Goal: Information Seeking & Learning: Learn about a topic

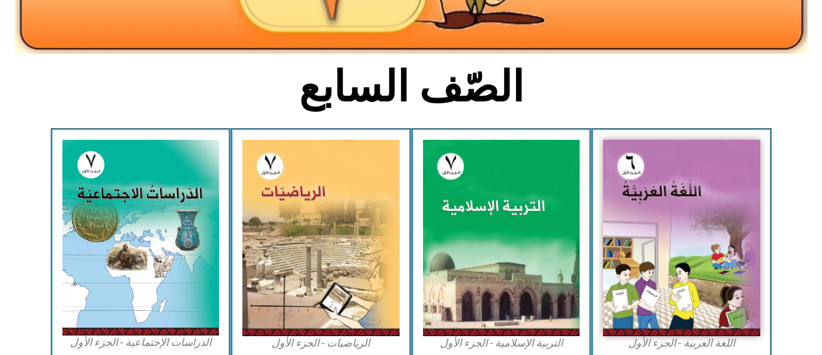
scroll to position [277, 0]
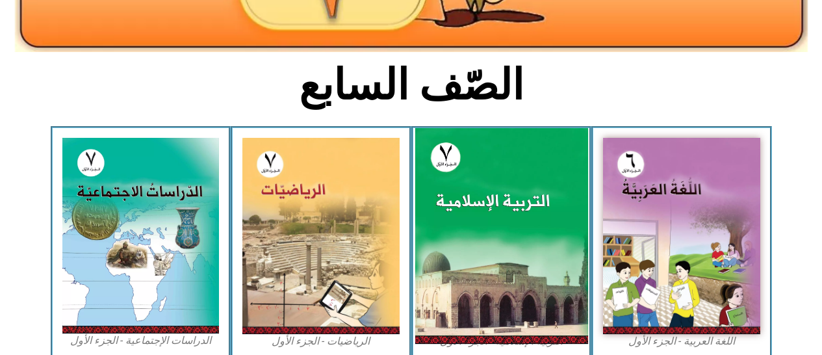
click at [500, 230] on img at bounding box center [500, 236] width 173 height 216
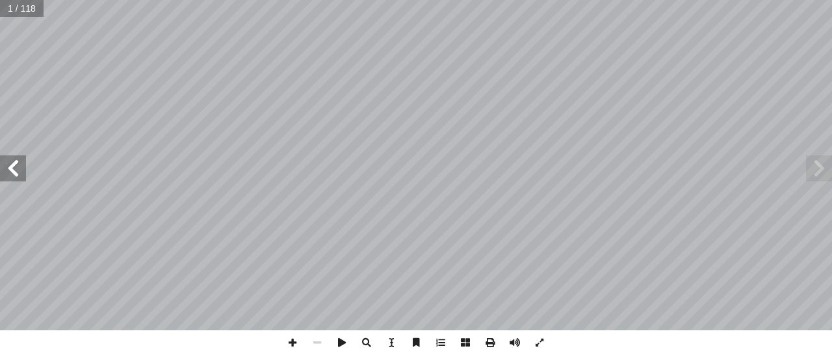
click at [16, 162] on span at bounding box center [13, 168] width 26 height 26
click at [11, 162] on span at bounding box center [13, 168] width 26 height 26
click at [12, 165] on span at bounding box center [13, 168] width 26 height 26
click at [10, 165] on span at bounding box center [13, 168] width 26 height 26
click at [12, 165] on span at bounding box center [13, 168] width 26 height 26
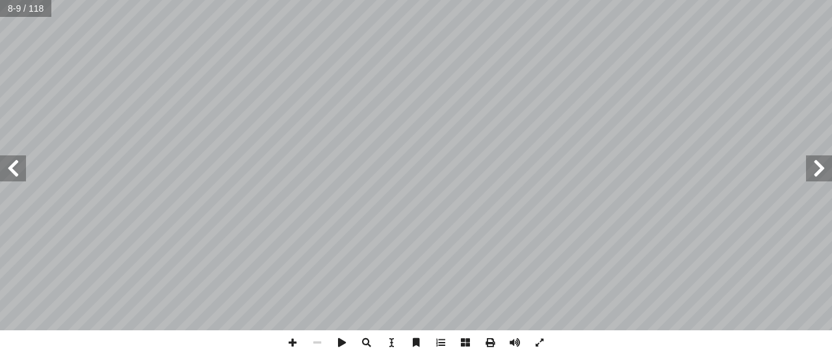
click at [14, 168] on span at bounding box center [13, 168] width 26 height 26
click at [13, 168] on span at bounding box center [13, 168] width 26 height 26
click at [14, 170] on span at bounding box center [13, 168] width 26 height 26
click at [5, 169] on span at bounding box center [13, 168] width 26 height 26
click at [5, 167] on span at bounding box center [13, 168] width 26 height 26
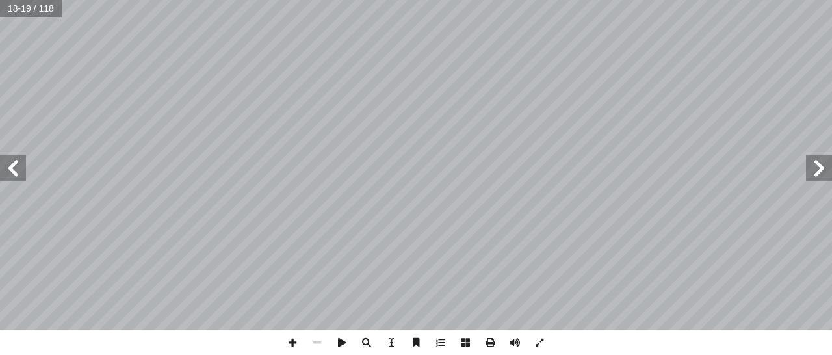
click at [3, 163] on span at bounding box center [13, 168] width 26 height 26
click at [11, 170] on span at bounding box center [13, 168] width 26 height 26
click at [10, 175] on span at bounding box center [13, 168] width 26 height 26
click at [12, 174] on span at bounding box center [13, 168] width 26 height 26
click at [5, 175] on span at bounding box center [13, 168] width 26 height 26
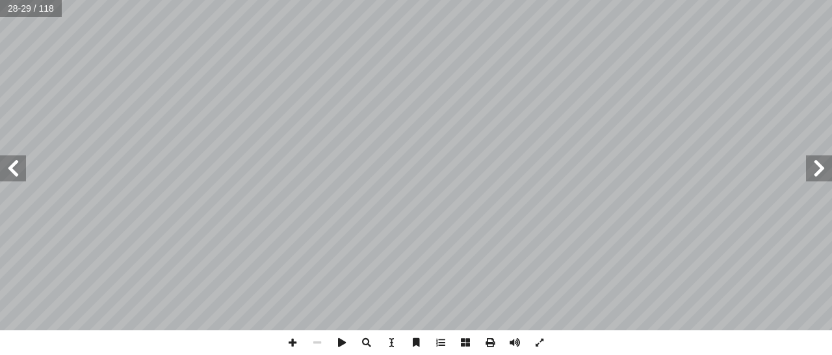
click at [8, 175] on span at bounding box center [13, 168] width 26 height 26
click at [3, 170] on span at bounding box center [13, 168] width 26 height 26
click at [811, 165] on span at bounding box center [819, 168] width 26 height 26
